Goal: Information Seeking & Learning: Learn about a topic

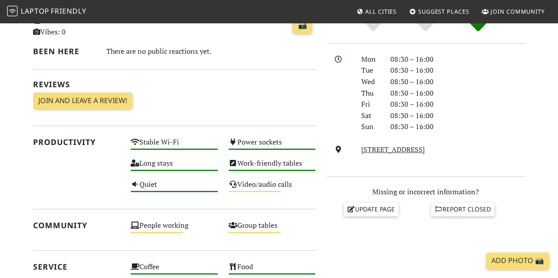
scroll to position [265, 0]
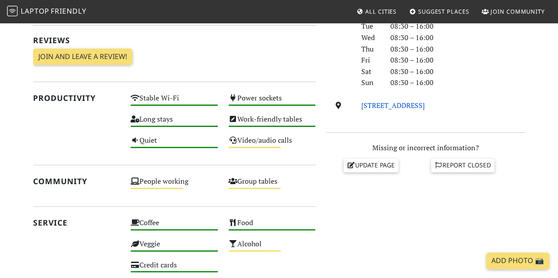
click at [384, 105] on link "[STREET_ADDRESS]" at bounding box center [393, 106] width 64 height 10
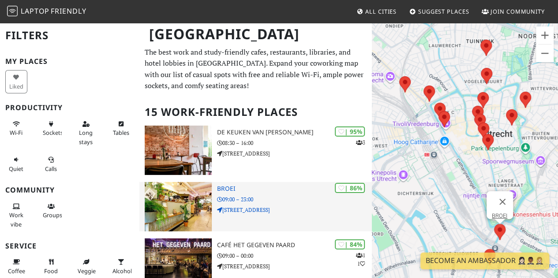
click at [305, 191] on h3 "BROEI" at bounding box center [294, 189] width 155 height 8
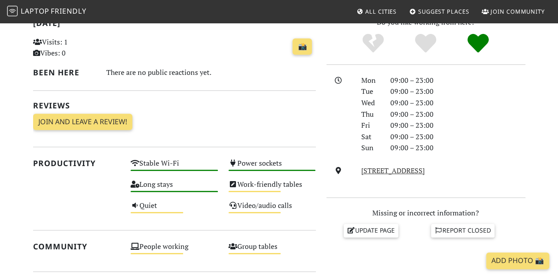
scroll to position [221, 0]
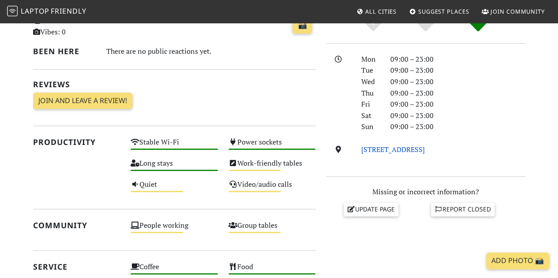
click at [396, 149] on link "Oosterkade 24, 3582 AV, Utrecht" at bounding box center [393, 150] width 64 height 10
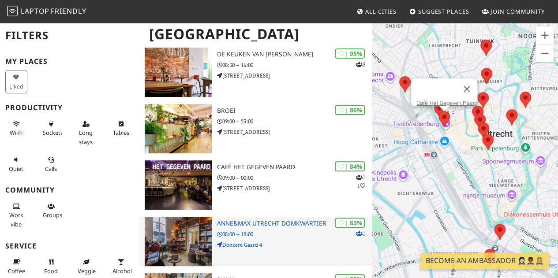
scroll to position [88, 0]
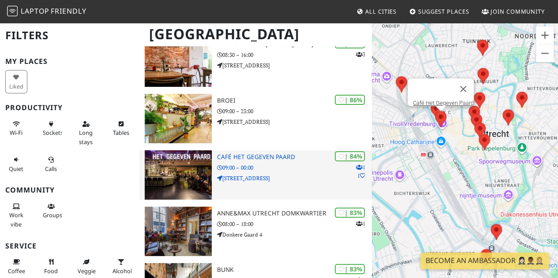
click at [293, 173] on div "| 84% 1 1 Café Het Gegeven Paard 09:00 – 00:00 Vredenburgkade 11" at bounding box center [294, 174] width 155 height 49
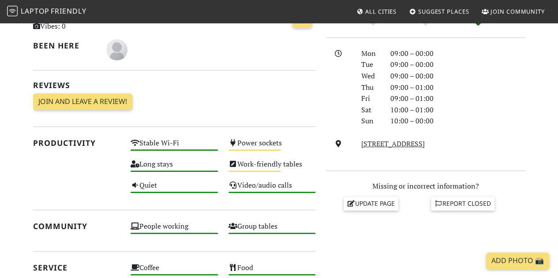
scroll to position [221, 0]
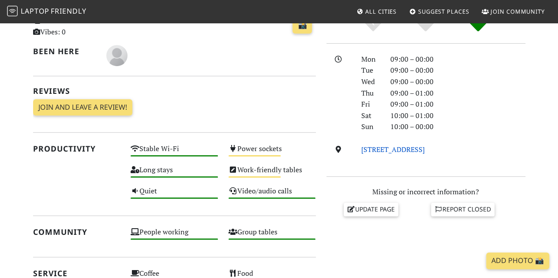
click at [372, 153] on link "[STREET_ADDRESS]" at bounding box center [393, 150] width 64 height 10
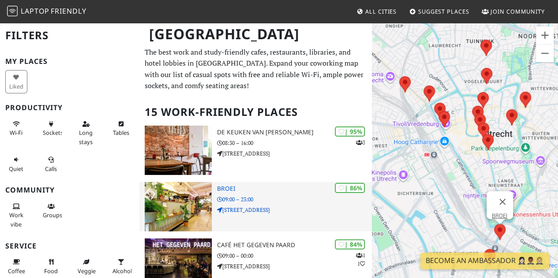
scroll to position [88, 0]
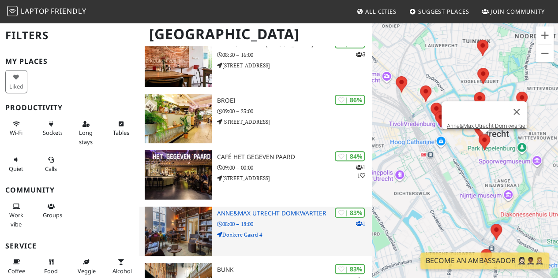
click at [276, 225] on p "08:00 – 18:00" at bounding box center [294, 224] width 155 height 8
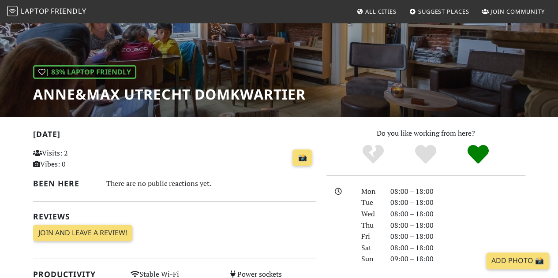
scroll to position [132, 0]
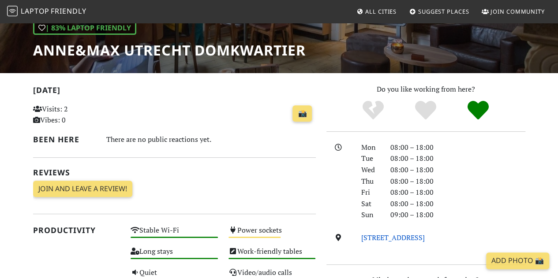
click at [372, 233] on link "[STREET_ADDRESS]" at bounding box center [393, 238] width 64 height 10
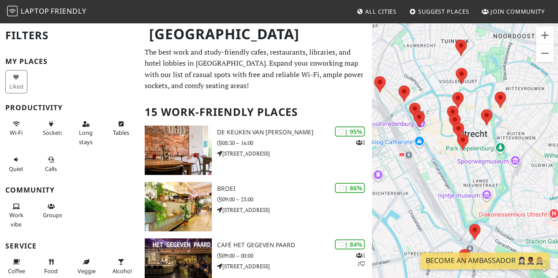
click at [289, 24] on h1 "[GEOGRAPHIC_DATA]" at bounding box center [256, 34] width 228 height 24
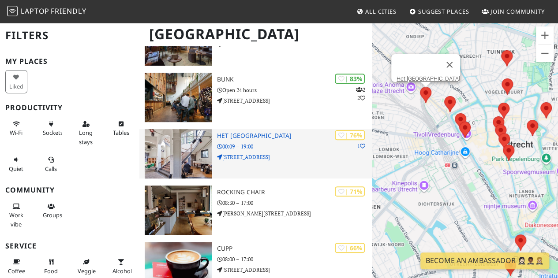
scroll to position [309, 0]
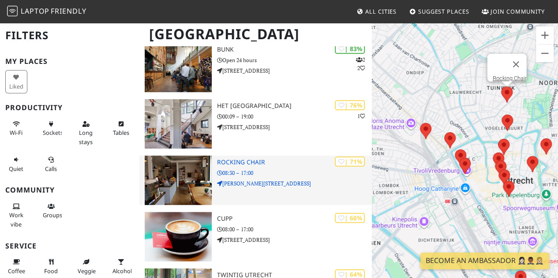
click at [274, 180] on p "[PERSON_NAME][STREET_ADDRESS]" at bounding box center [294, 184] width 155 height 8
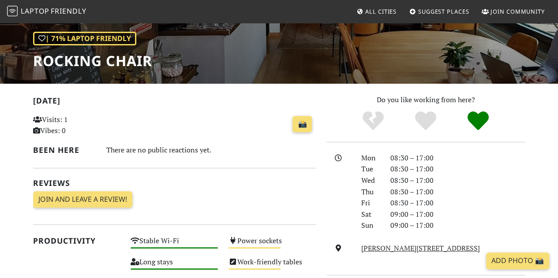
scroll to position [177, 0]
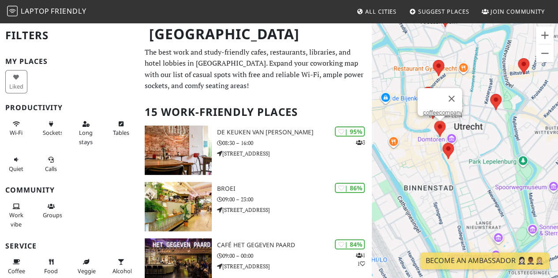
click at [434, 121] on area at bounding box center [434, 121] width 0 height 0
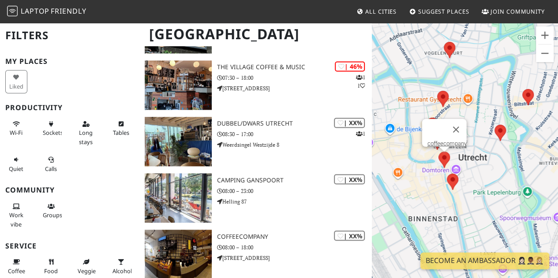
scroll to position [706, 0]
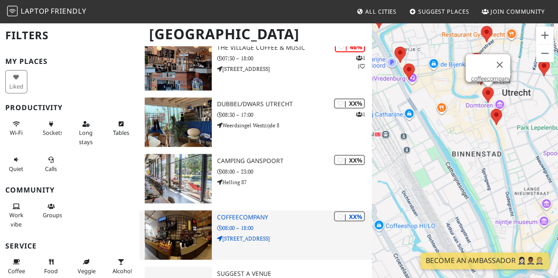
click at [284, 225] on p "08:00 – 18:00" at bounding box center [294, 228] width 155 height 8
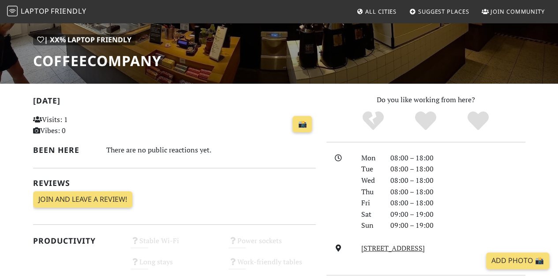
scroll to position [132, 0]
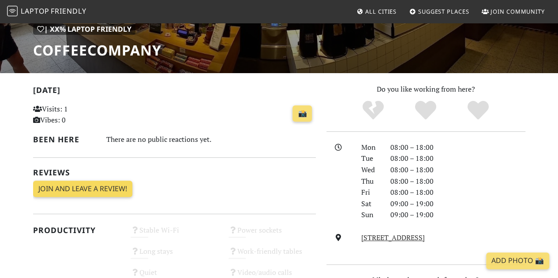
click at [117, 190] on link "Join and leave a review!" at bounding box center [82, 189] width 99 height 17
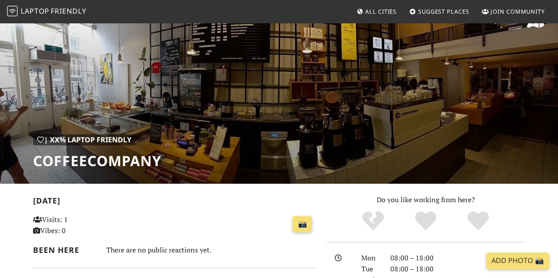
scroll to position [0, 0]
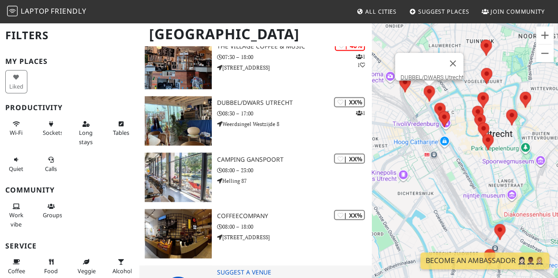
scroll to position [751, 0]
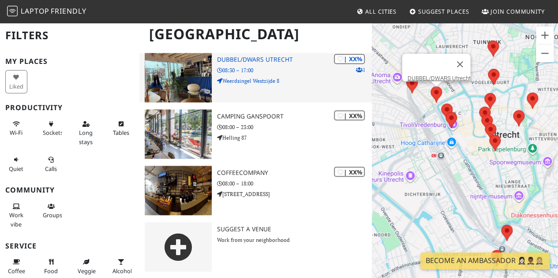
click at [292, 78] on p "Weerdsingel Westzijde 8" at bounding box center [294, 81] width 155 height 8
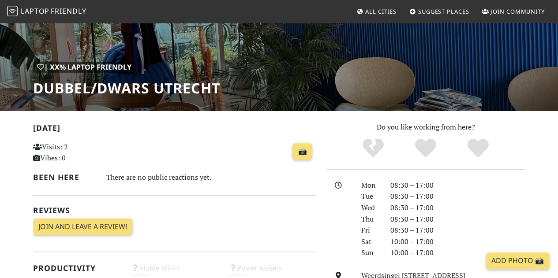
scroll to position [177, 0]
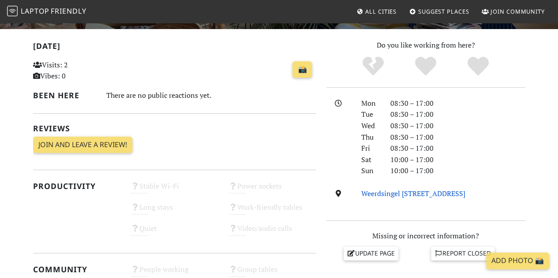
click at [417, 193] on link "Weerdsingel [STREET_ADDRESS]" at bounding box center [413, 194] width 104 height 10
